Goal: Check status: Check status

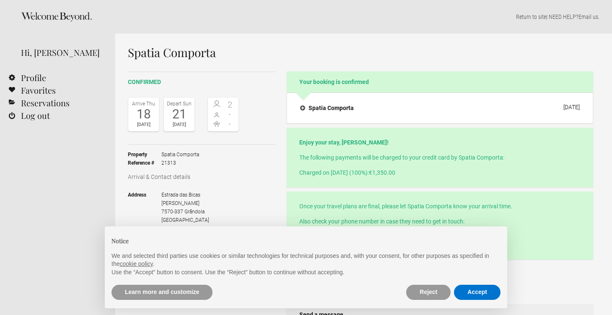
select select "EUR"
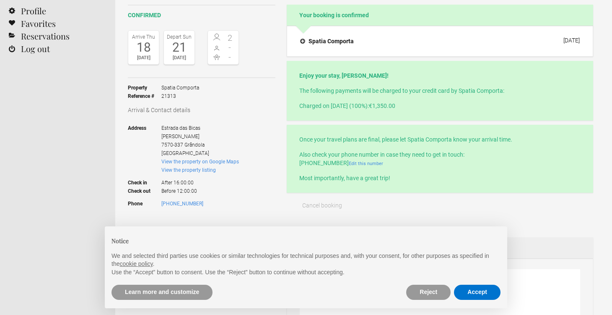
scroll to position [67, 0]
drag, startPoint x: 159, startPoint y: 125, endPoint x: 216, endPoint y: 151, distance: 62.9
click at [216, 151] on li "Address [PERSON_NAME] [PERSON_NAME] da Saibreira 7570-337 Grândola [GEOGRAPHIC_…" at bounding box center [183, 141] width 111 height 34
copy li "Estrada das [PERSON_NAME] da Saibreira 7570-337 Grândola [GEOGRAPHIC_DATA]"
click at [65, 159] on header "Home Search Collections Remote work Photoshoot locations City breaks Family hol…" at bounding box center [57, 312] width 115 height 758
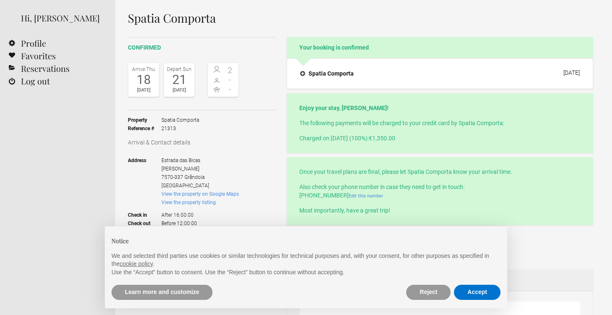
scroll to position [31, 0]
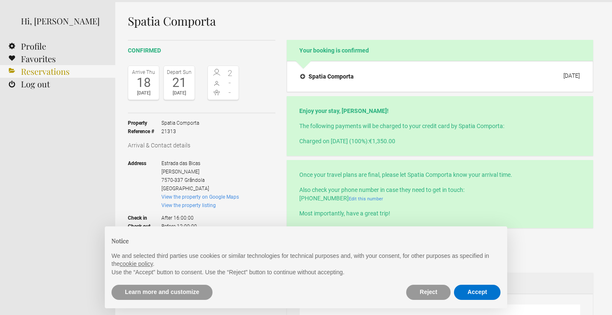
click at [58, 71] on link "Reservations" at bounding box center [57, 71] width 115 height 13
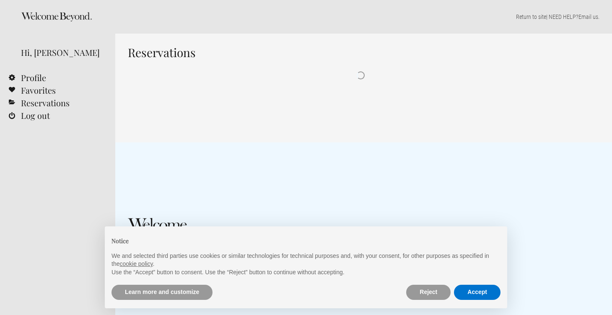
select select "EUR"
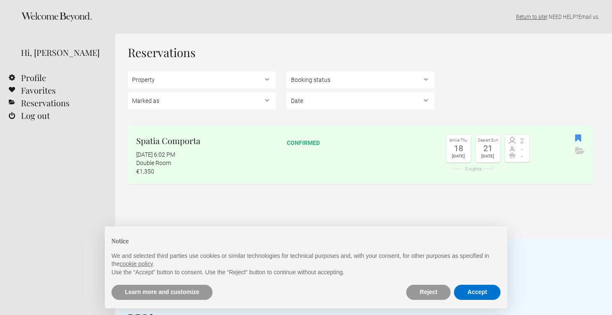
click at [527, 16] on link "Return to site" at bounding box center [531, 16] width 30 height 7
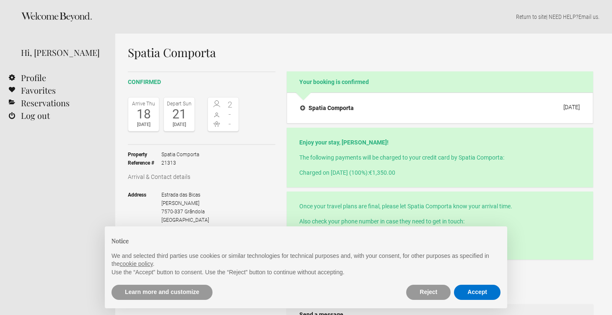
select select "EUR"
click at [33, 115] on link "Log out" at bounding box center [57, 115] width 115 height 13
